Goal: Task Accomplishment & Management: Complete application form

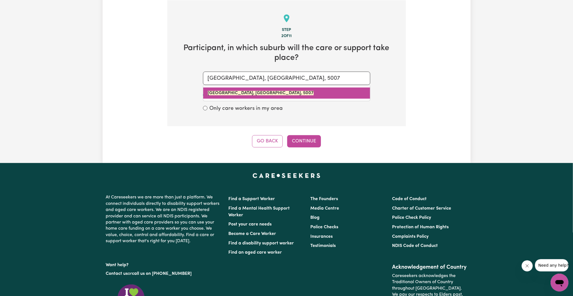
scroll to position [122, 0]
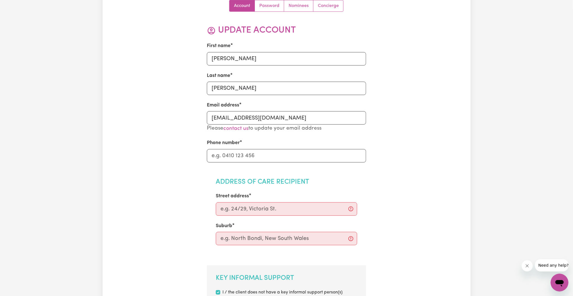
scroll to position [62, 0]
paste input "0415848712"
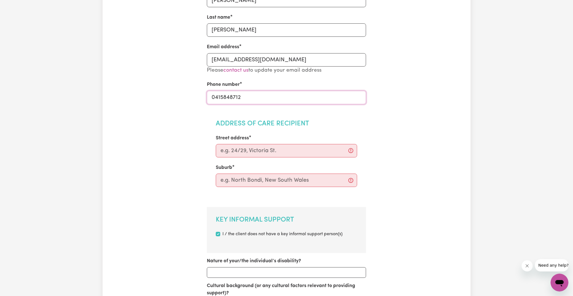
scroll to position [124, 0]
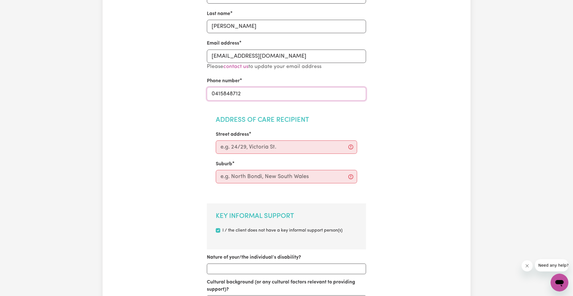
type input "0415848712"
click at [256, 151] on input "Street address" at bounding box center [286, 147] width 141 height 13
click at [238, 149] on input "Street address" at bounding box center [286, 147] width 141 height 13
paste input "[STREET_ADDRESS][PERSON_NAME]"
type input "[STREET_ADDRESS][PERSON_NAME]"
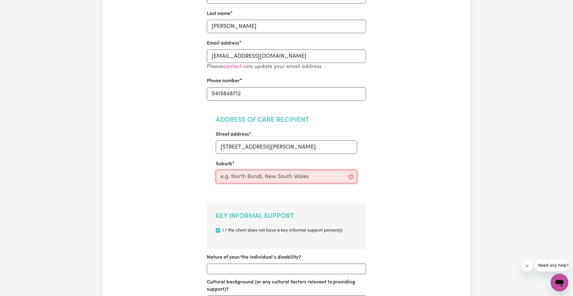
click at [248, 182] on input "text" at bounding box center [286, 176] width 141 height 13
type input "[PERSON_NAME]"
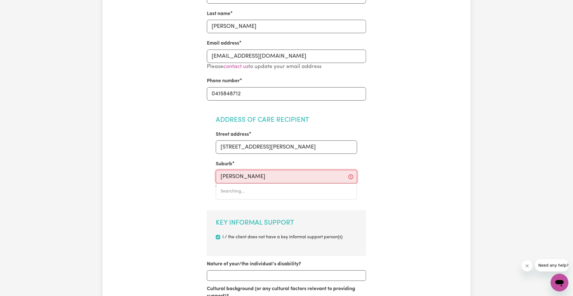
type input "[GEOGRAPHIC_DATA], [GEOGRAPHIC_DATA], 5007"
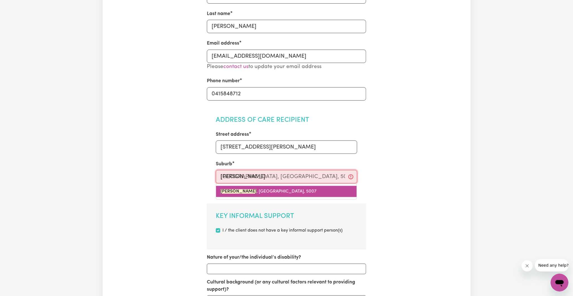
click at [260, 192] on span "[GEOGRAPHIC_DATA] , [GEOGRAPHIC_DATA], 5007" at bounding box center [269, 191] width 96 height 4
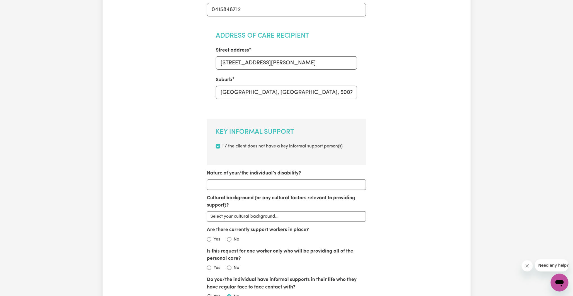
scroll to position [217, 0]
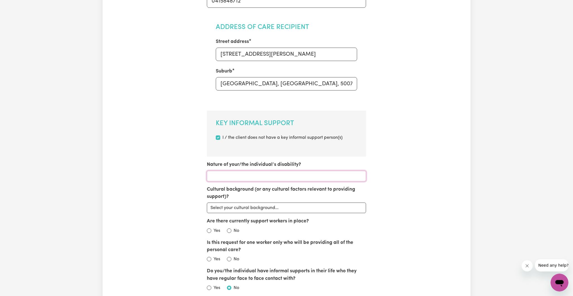
click at [255, 176] on input "Nature of your/the individual’s disability?" at bounding box center [286, 176] width 159 height 11
type input "Psychosocial Disability"
click at [249, 207] on select "Select your cultural background... [DEMOGRAPHIC_DATA] [DEMOGRAPHIC_DATA] Austra…" at bounding box center [286, 208] width 159 height 11
select select "[DEMOGRAPHIC_DATA]"
click at [207, 203] on select "Select your cultural background... [DEMOGRAPHIC_DATA] [DEMOGRAPHIC_DATA] Austra…" at bounding box center [286, 208] width 159 height 11
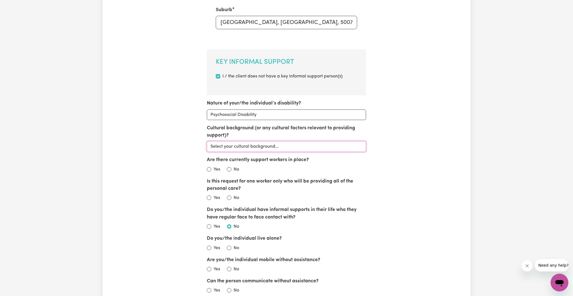
scroll to position [279, 0]
click at [230, 169] on input "No" at bounding box center [229, 168] width 4 height 4
radio input "true"
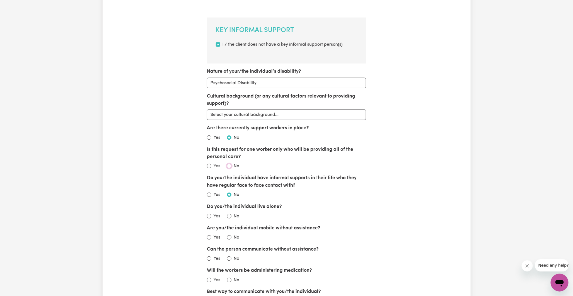
click at [230, 167] on input "No" at bounding box center [229, 166] width 4 height 4
radio input "true"
click at [207, 216] on input "Yes" at bounding box center [209, 216] width 4 height 4
radio input "true"
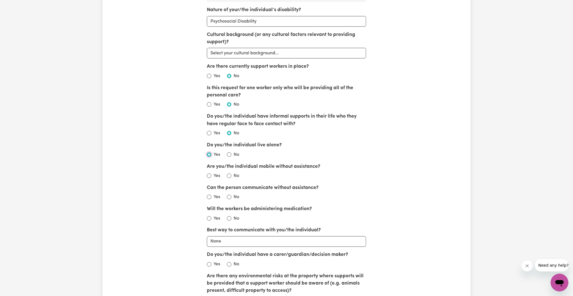
scroll to position [372, 0]
click at [209, 175] on input "Yes" at bounding box center [209, 175] width 4 height 4
radio input "true"
click at [207, 197] on input "Yes" at bounding box center [209, 197] width 4 height 4
radio input "true"
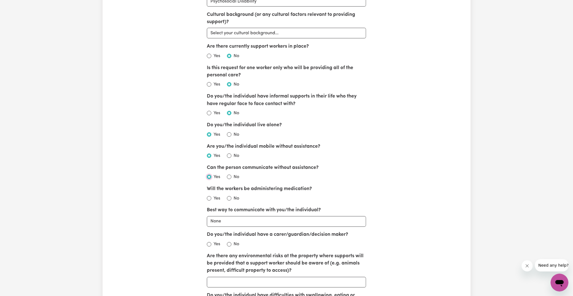
scroll to position [403, 0]
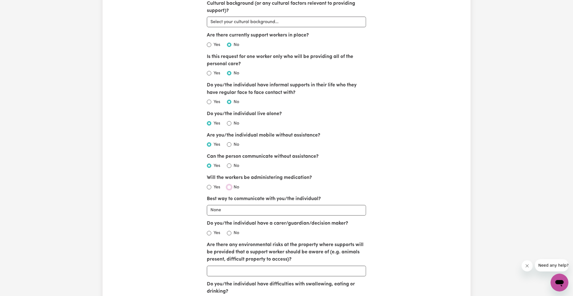
click at [230, 187] on input "No" at bounding box center [229, 187] width 4 height 4
radio input "true"
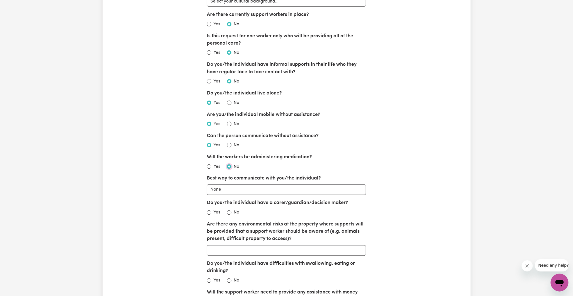
scroll to position [434, 0]
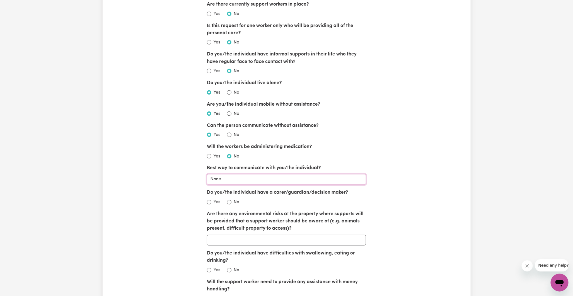
click at [264, 185] on select "None Email Call Text Through representative" at bounding box center [286, 179] width 159 height 11
select select "email"
click at [207, 175] on select "None Email Call Text Through representative" at bounding box center [286, 179] width 159 height 11
click at [229, 203] on input "No" at bounding box center [229, 202] width 4 height 4
radio input "true"
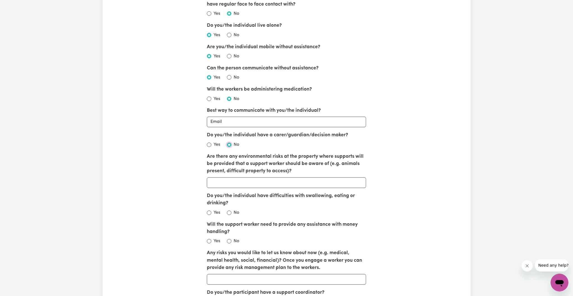
scroll to position [495, 0]
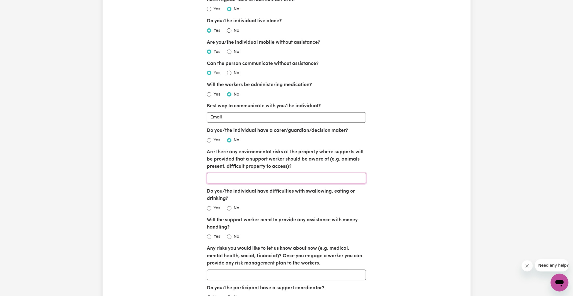
click at [257, 180] on input "Are there any environmental risks at the property where supports will be provid…" at bounding box center [286, 178] width 159 height 11
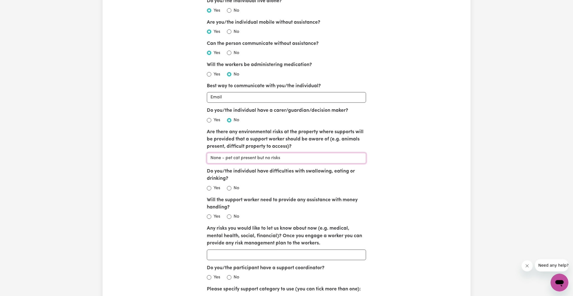
scroll to position [526, 0]
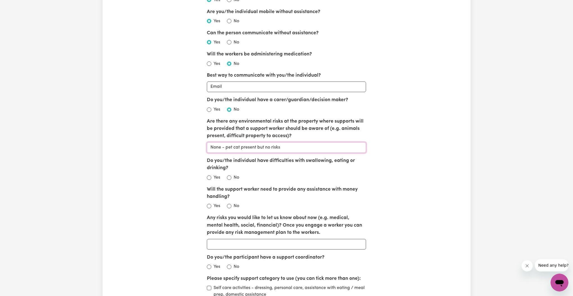
type input "None - pet cat present but no risks"
click at [228, 178] on input "Do you/the individual have difficulties with swallowing, eating or drinking?" at bounding box center [229, 177] width 4 height 4
radio input "true"
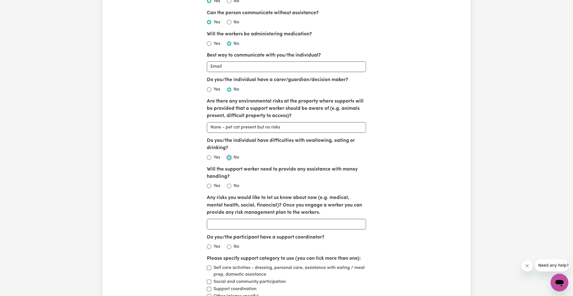
scroll to position [558, 0]
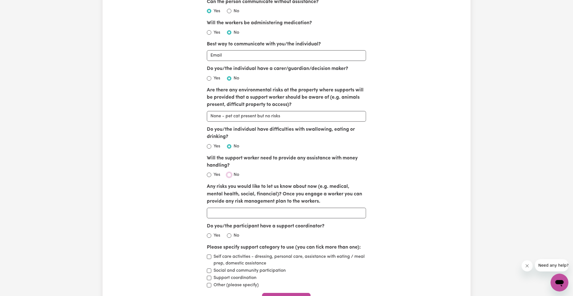
click at [231, 177] on input "No" at bounding box center [229, 175] width 4 height 4
radio input "true"
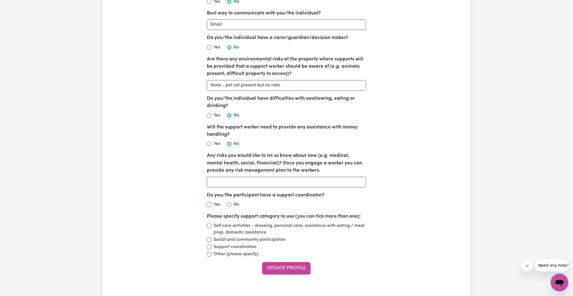
click at [208, 205] on input "Yes" at bounding box center [209, 204] width 4 height 4
radio input "true"
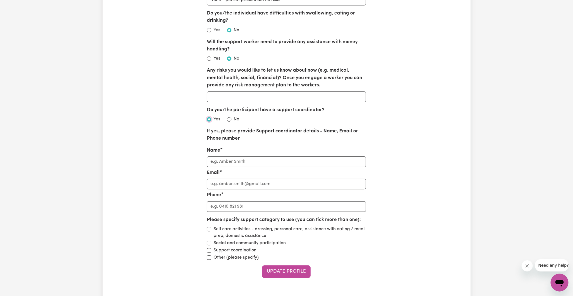
scroll to position [681, 0]
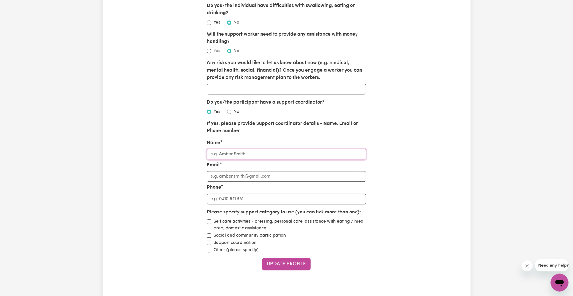
click at [231, 154] on input "Name" at bounding box center [286, 154] width 159 height 11
type input "[PERSON_NAME]"
type input "c"
type input "[EMAIL_ADDRESS][DOMAIN_NAME]"
drag, startPoint x: 244, startPoint y: 203, endPoint x: 194, endPoint y: 201, distance: 50.2
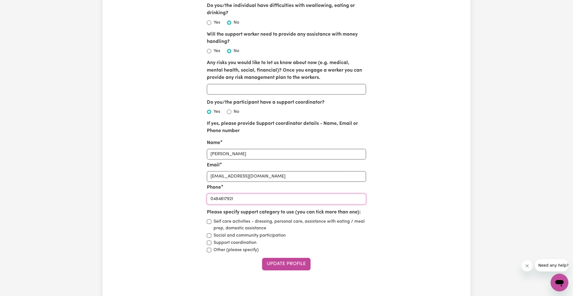
type input "0480378393"
drag, startPoint x: 430, startPoint y: 197, endPoint x: 425, endPoint y: 199, distance: 5.7
click at [209, 223] on input "Self care activities - dressing, personal care, assistance with eating / meal p…" at bounding box center [209, 221] width 4 height 4
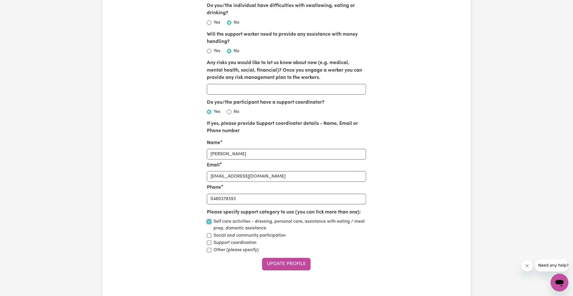
checkbox input "true"
click at [209, 234] on input "Social and community participation" at bounding box center [209, 235] width 4 height 4
checkbox input "true"
click at [281, 266] on button "Update Profile" at bounding box center [286, 264] width 49 height 12
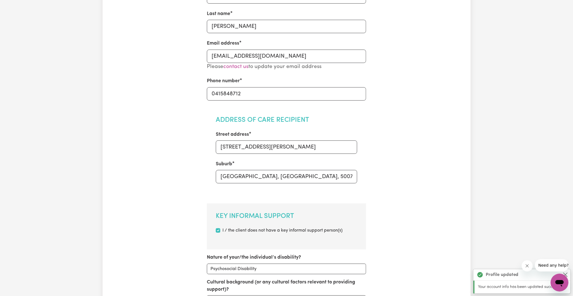
scroll to position [0, 0]
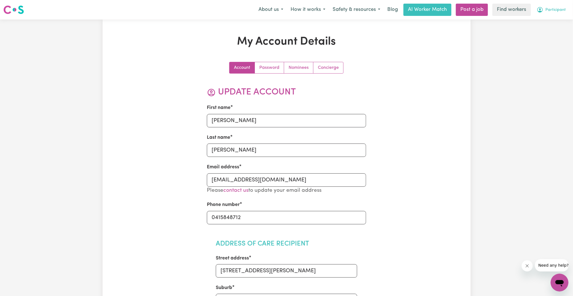
click at [546, 13] on button "Participant" at bounding box center [551, 10] width 37 height 12
click at [545, 20] on link "My Dashboard" at bounding box center [547, 21] width 44 height 11
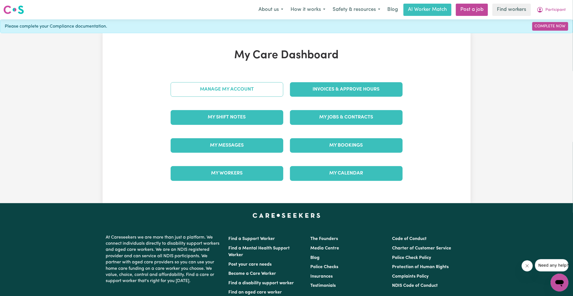
click at [236, 92] on link "Manage My Account" at bounding box center [227, 89] width 113 height 14
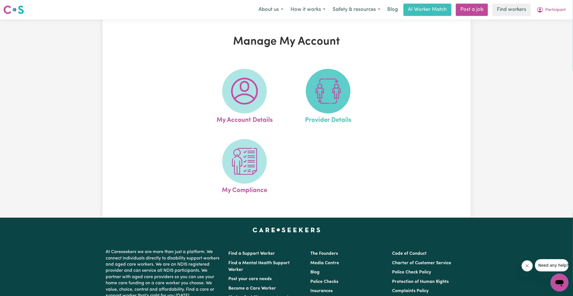
click at [333, 100] on img at bounding box center [328, 91] width 27 height 27
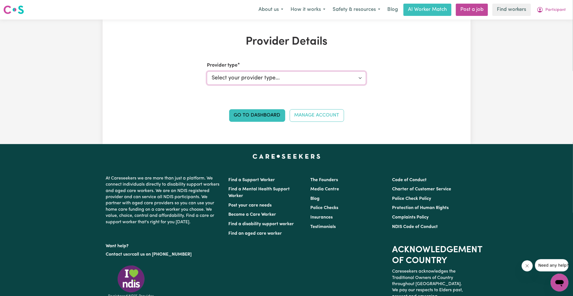
drag, startPoint x: 251, startPoint y: 75, endPoint x: 251, endPoint y: 81, distance: 5.6
click at [251, 75] on select "Select your provider type... Privately Aged Care / Home Care Package NDIS Fundi…" at bounding box center [286, 77] width 159 height 13
select select "NDIS_FUNDING_PLAN_MANAGED"
click at [207, 71] on select "Select your provider type... Privately Aged Care / Home Care Package NDIS Fundi…" at bounding box center [286, 77] width 159 height 13
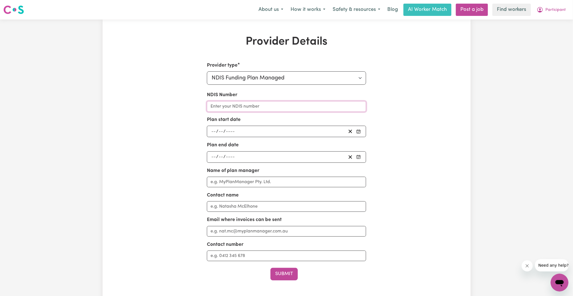
click at [236, 106] on input "NDIS Number" at bounding box center [286, 106] width 159 height 11
paste input "430833927"
type input "430833927"
click at [234, 130] on input "number" at bounding box center [230, 132] width 9 height 8
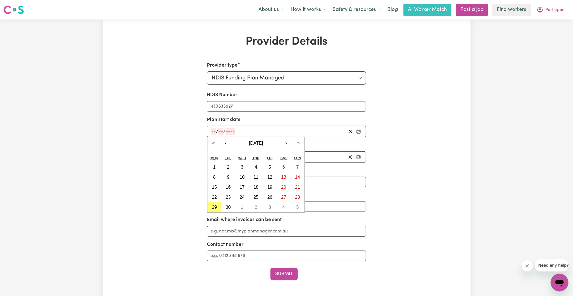
click at [212, 130] on input "number" at bounding box center [213, 132] width 5 height 8
paste input "26072024"
click at [264, 130] on div "26072024 / /" at bounding box center [277, 132] width 135 height 8
click at [217, 131] on input "26072024" at bounding box center [221, 132] width 21 height 8
type input "26"
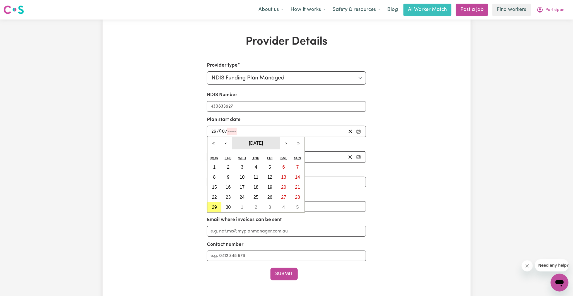
type input "07"
click at [231, 131] on input "number" at bounding box center [231, 132] width 9 height 8
type input "0002-07-26"
type input "7"
type input "20"
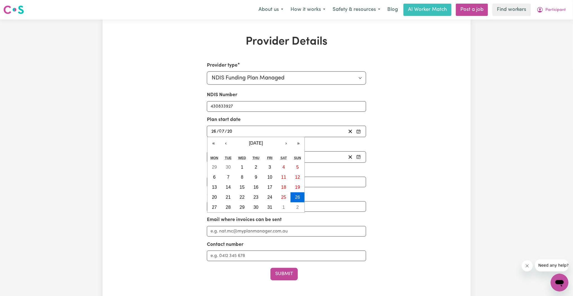
type input "0202-07-26"
type input "202"
type input "[DATE]"
type input "2024"
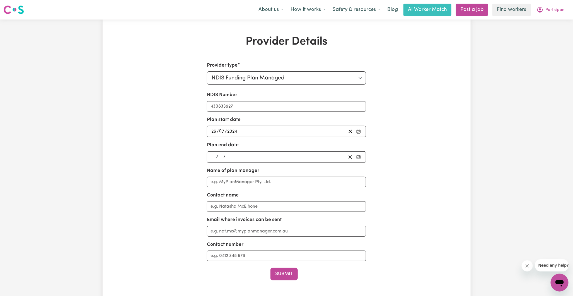
click at [448, 135] on div "Provider Details Provider type Select your provider type... Privately Aged Care…" at bounding box center [287, 176] width 368 height 282
click at [214, 155] on input "number" at bounding box center [213, 157] width 5 height 8
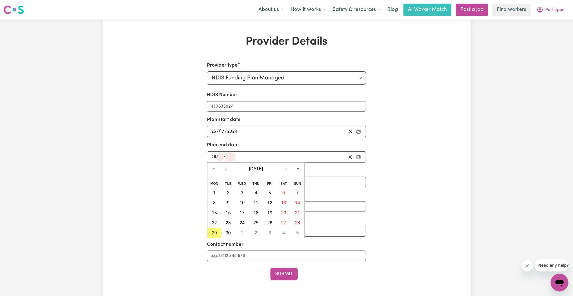
type input "26"
type input "07"
type input "0002-07-26"
type input "7"
type input "20"
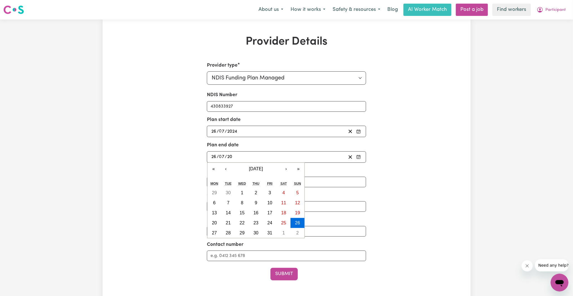
type input "0202-07-26"
type input "202"
type input "[DATE]"
type input "2026"
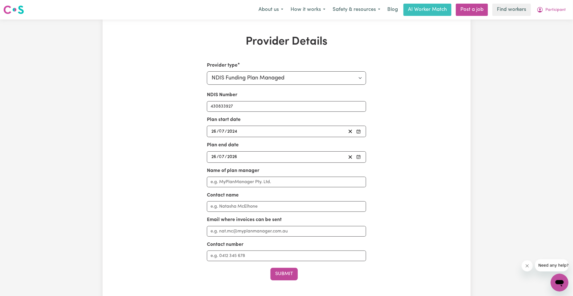
click at [401, 159] on div "Provider type Select your provider type... Privately Aged Care / Home Care Pack…" at bounding box center [286, 189] width 239 height 255
click at [258, 182] on input "Name of plan manager" at bounding box center [286, 182] width 159 height 11
type input "Plan Partners"
click at [397, 184] on div "Provider type Select your provider type... Privately Aged Care / Home Care Pack…" at bounding box center [286, 189] width 239 height 255
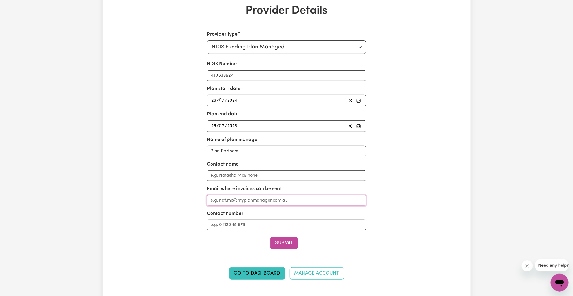
click at [268, 198] on input "Email where invoices can be sent" at bounding box center [286, 200] width 159 height 11
paste input "[EMAIL_ADDRESS][DOMAIN_NAME]"
type input "[EMAIL_ADDRESS][DOMAIN_NAME]"
click at [415, 192] on div "Provider Details Provider type Select your provider type... Privately Aged Care…" at bounding box center [287, 145] width 368 height 282
click at [287, 243] on button "Submit" at bounding box center [283, 243] width 27 height 12
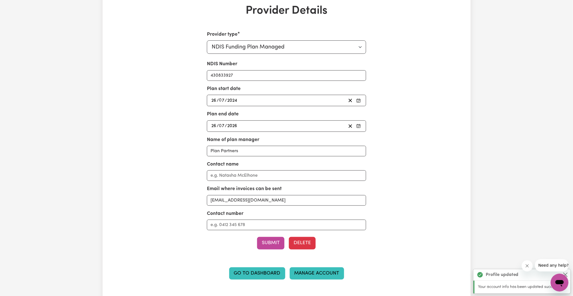
click at [308, 271] on link "Manage Account" at bounding box center [317, 273] width 54 height 12
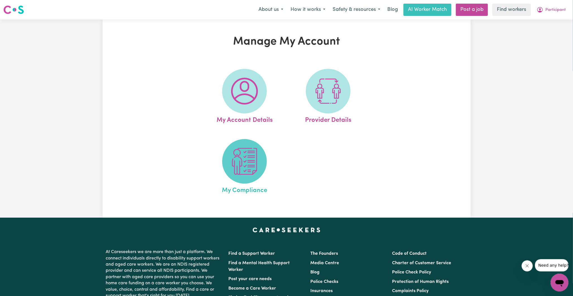
click at [241, 154] on img at bounding box center [244, 161] width 27 height 27
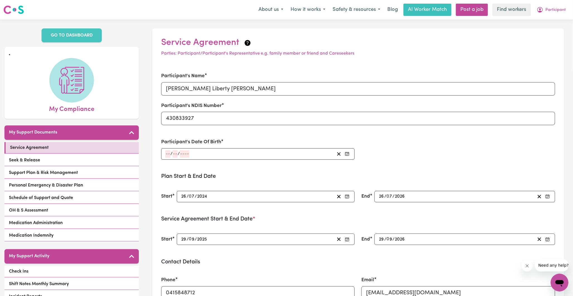
click at [167, 152] on input "number" at bounding box center [167, 154] width 5 height 8
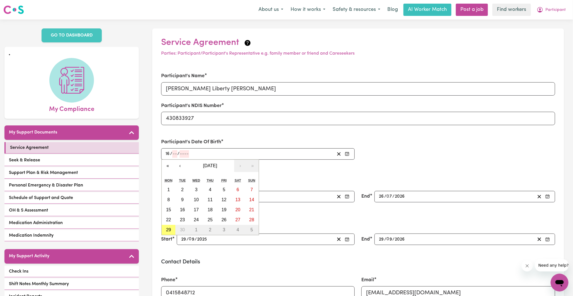
type input "16"
type input "05"
type input "0001-05-16"
type input "5"
type input "1"
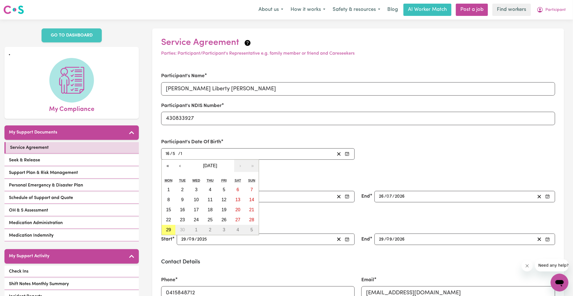
type input "0019-05-16"
type input "19"
type input "0198-05-16"
type input "198"
type input "[DATE]"
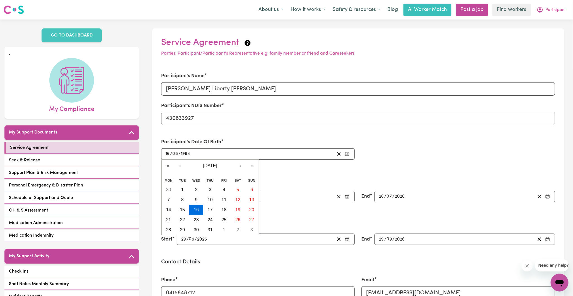
type input "1984"
click at [282, 176] on h3 "Plan Start & End Date" at bounding box center [358, 176] width 394 height 7
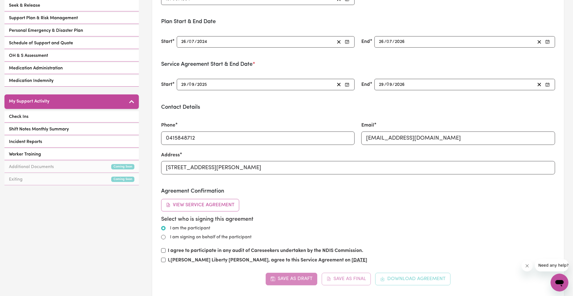
scroll to position [186, 0]
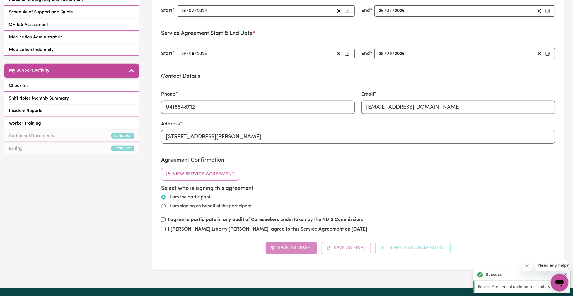
type input "[DATE]"
type input "16"
type input "5"
type input "1984"
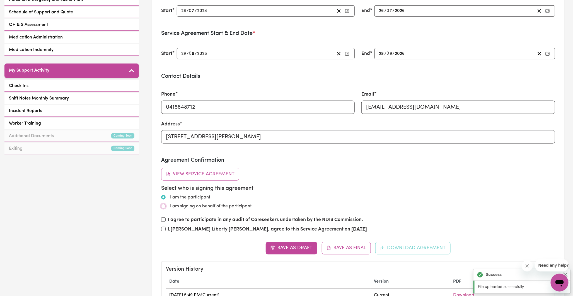
click at [163, 207] on input "I am signing on behalf of the participant" at bounding box center [163, 206] width 4 height 4
radio input "true"
radio input "false"
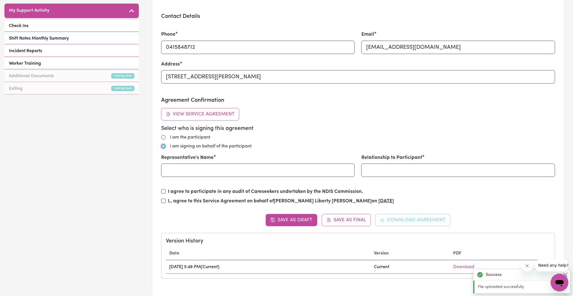
scroll to position [248, 0]
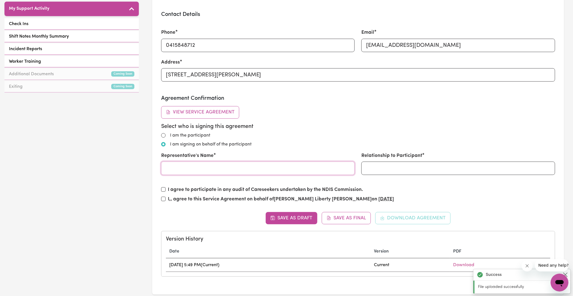
click at [207, 171] on input "Representative's Name" at bounding box center [258, 168] width 194 height 13
type input "[PERSON_NAME]"
type input "Support Coordinator"
click at [163, 188] on input "I agree to participate in any audit of Careseekers undertaken by the NDIS Commi…" at bounding box center [163, 189] width 4 height 4
checkbox input "true"
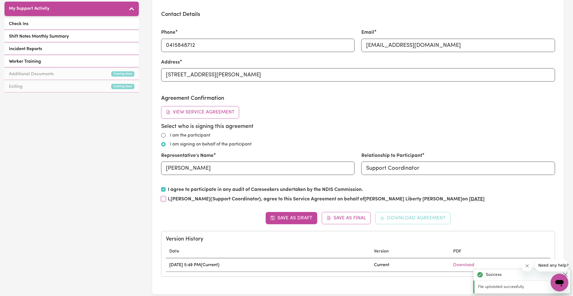
click at [163, 198] on input "I, [PERSON_NAME] (Support Coordinator) , agree to this Service Agreement on beh…" at bounding box center [163, 199] width 4 height 4
checkbox input "true"
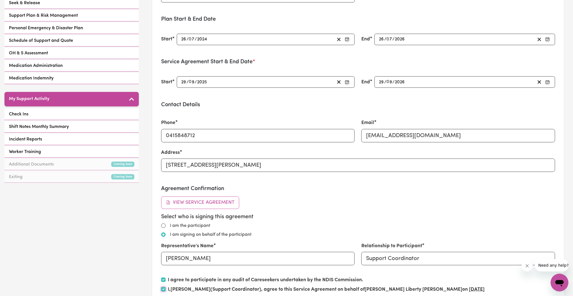
scroll to position [124, 0]
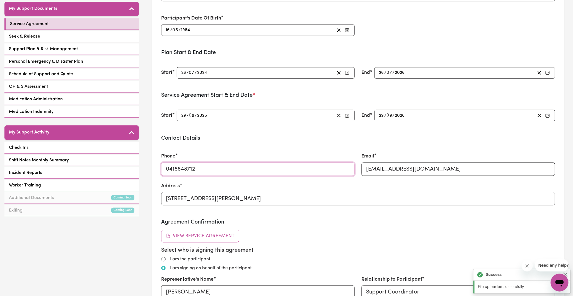
drag, startPoint x: 202, startPoint y: 168, endPoint x: 155, endPoint y: 169, distance: 46.8
click at [155, 169] on section "Service Agreement Parties: Participant/Participant's Representative e.g. family…" at bounding box center [358, 162] width 412 height 514
type input "0480378393"
click at [433, 243] on div "Agreement Confirmation View Service Agreement Select who is signing this agreem…" at bounding box center [358, 274] width 394 height 110
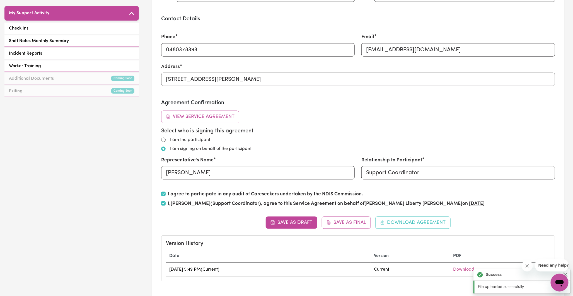
scroll to position [279, 0]
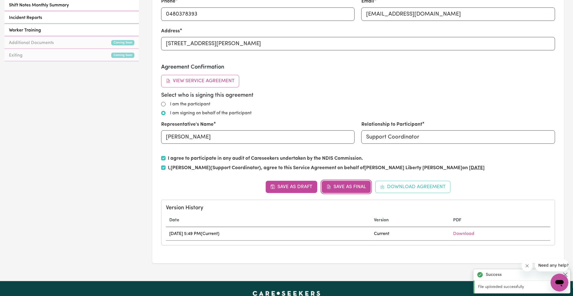
click at [350, 187] on button "Save as Final" at bounding box center [346, 187] width 49 height 12
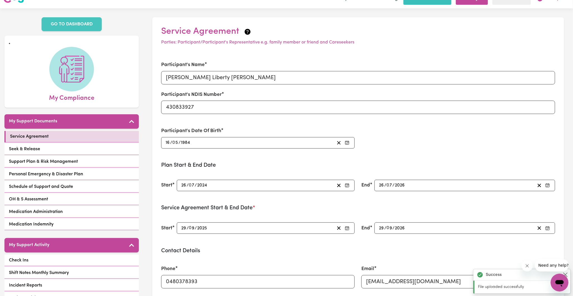
scroll to position [0, 0]
